Goal: Task Accomplishment & Management: Complete application form

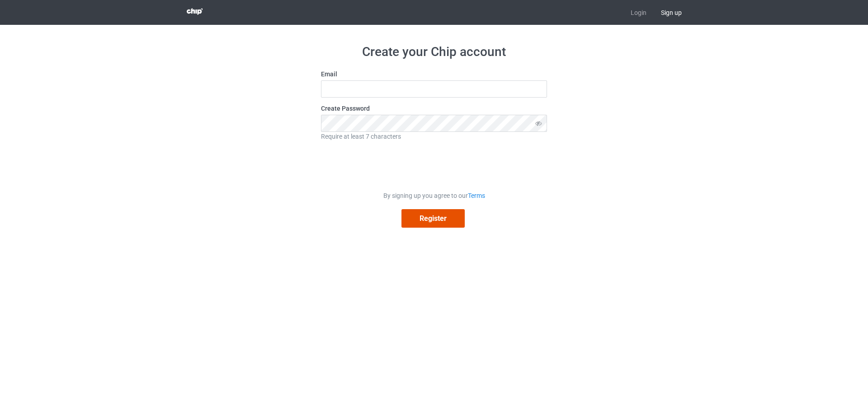
click at [433, 219] on button "Register" at bounding box center [433, 218] width 63 height 19
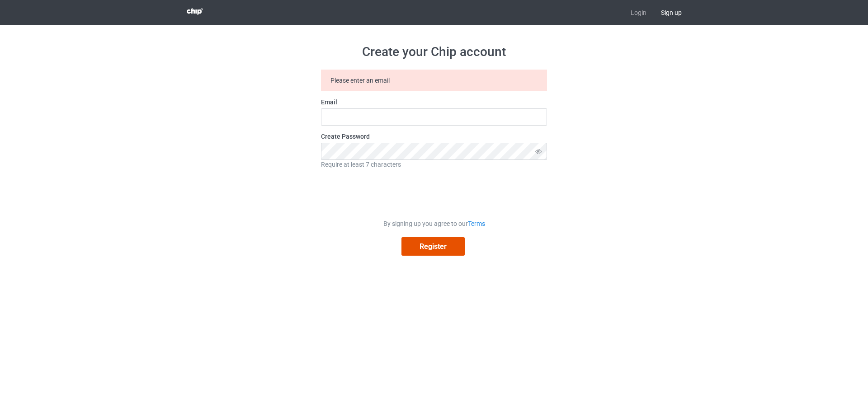
click at [433, 247] on button "Register" at bounding box center [433, 246] width 63 height 19
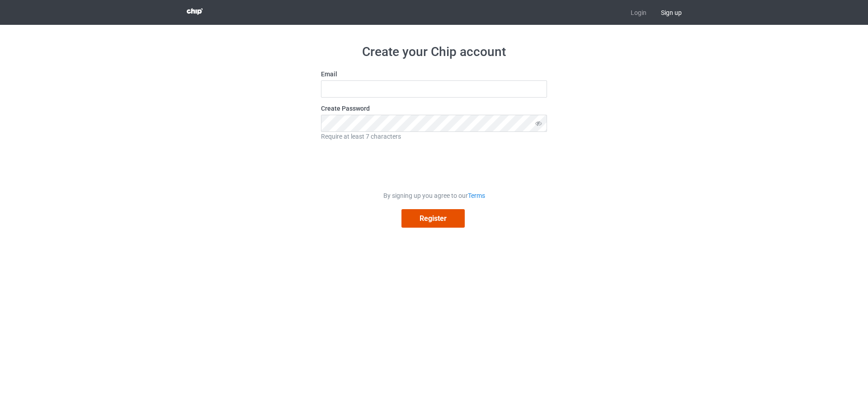
click at [433, 219] on button "Register" at bounding box center [433, 218] width 63 height 19
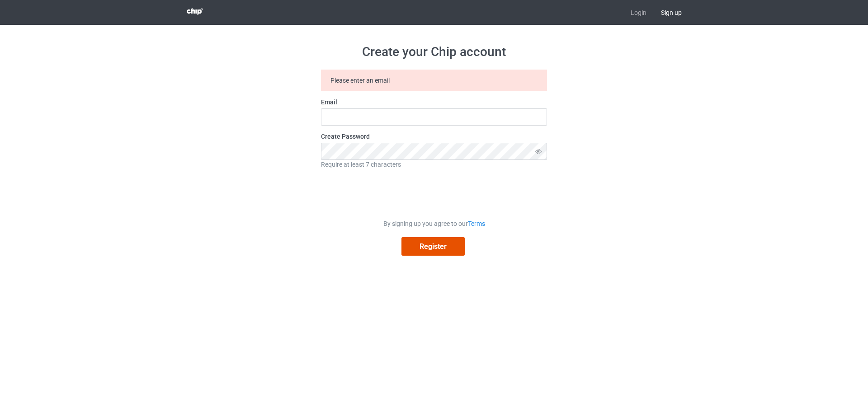
click at [433, 247] on button "Register" at bounding box center [433, 246] width 63 height 19
click at [638, 13] on link "Login" at bounding box center [639, 12] width 30 height 25
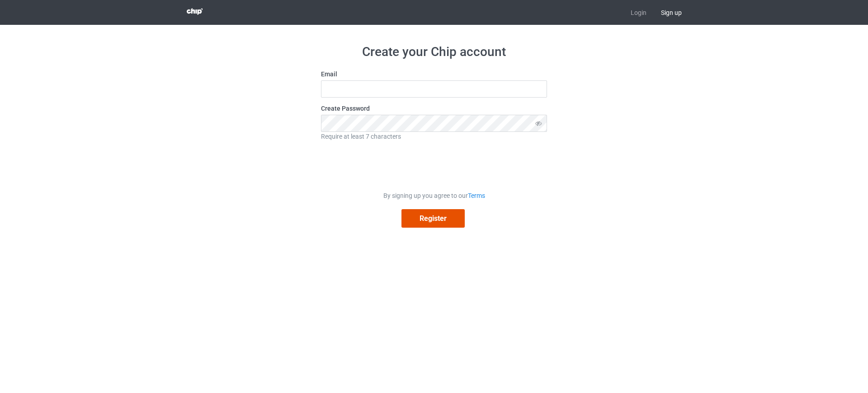
click at [433, 219] on button "Register" at bounding box center [433, 218] width 63 height 19
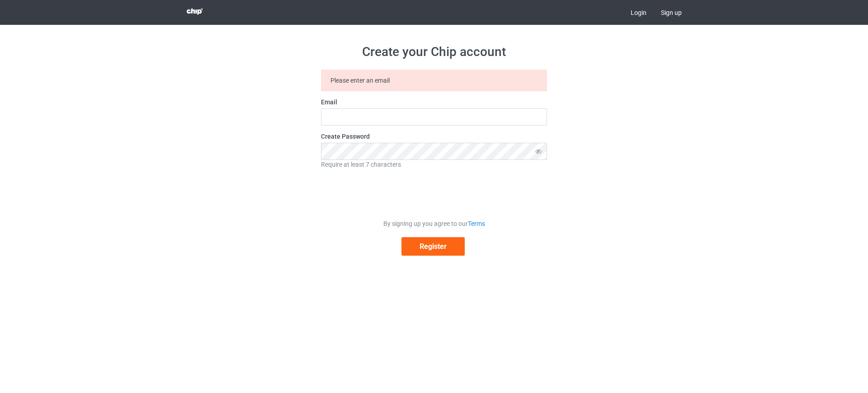
click at [638, 13] on link "Login" at bounding box center [639, 12] width 30 height 25
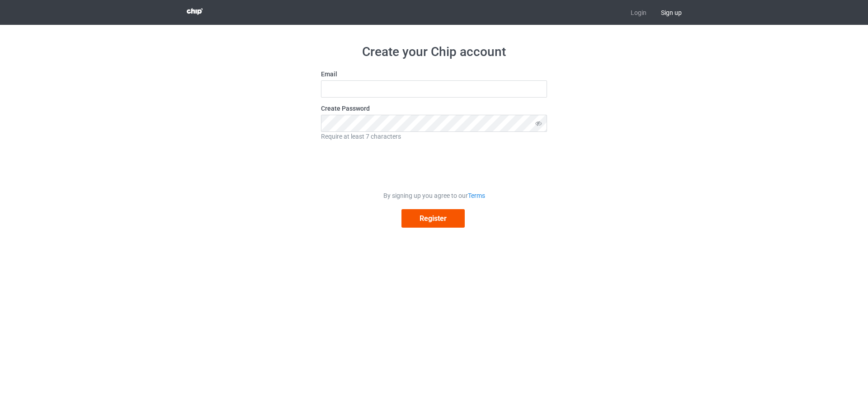
click at [433, 219] on button "Register" at bounding box center [433, 218] width 63 height 19
